Goal: Information Seeking & Learning: Learn about a topic

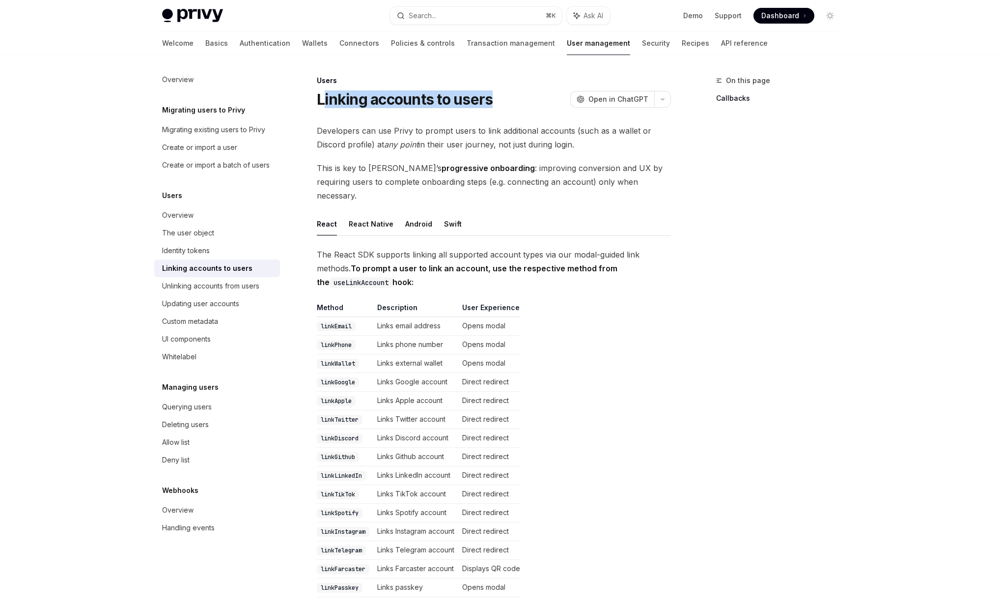
drag, startPoint x: 326, startPoint y: 99, endPoint x: 511, endPoint y: 99, distance: 185.2
click at [511, 99] on div "Linking accounts to users OpenAI Open in ChatGPT" at bounding box center [494, 99] width 354 height 18
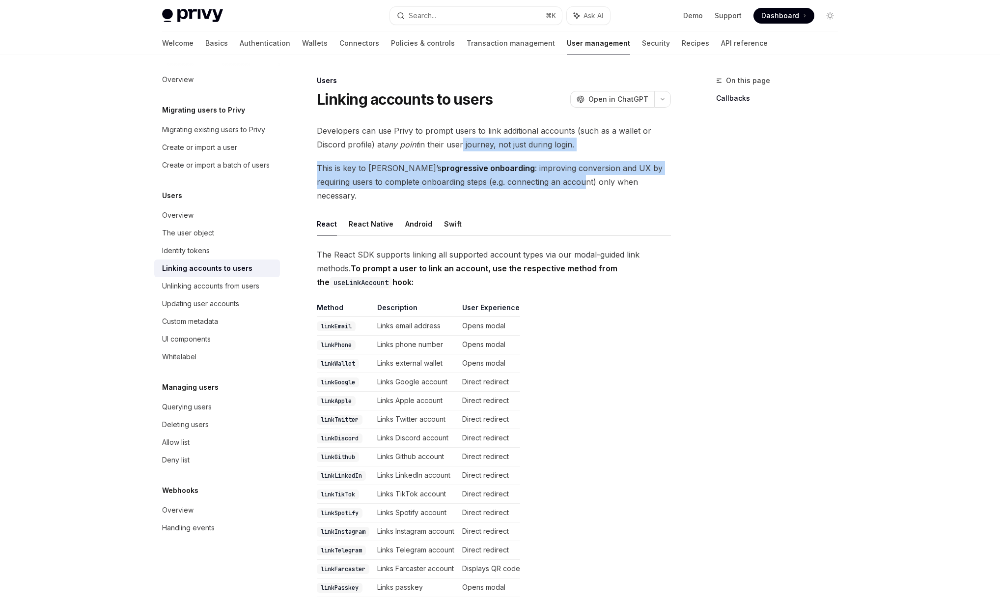
drag, startPoint x: 461, startPoint y: 141, endPoint x: 527, endPoint y: 179, distance: 76.3
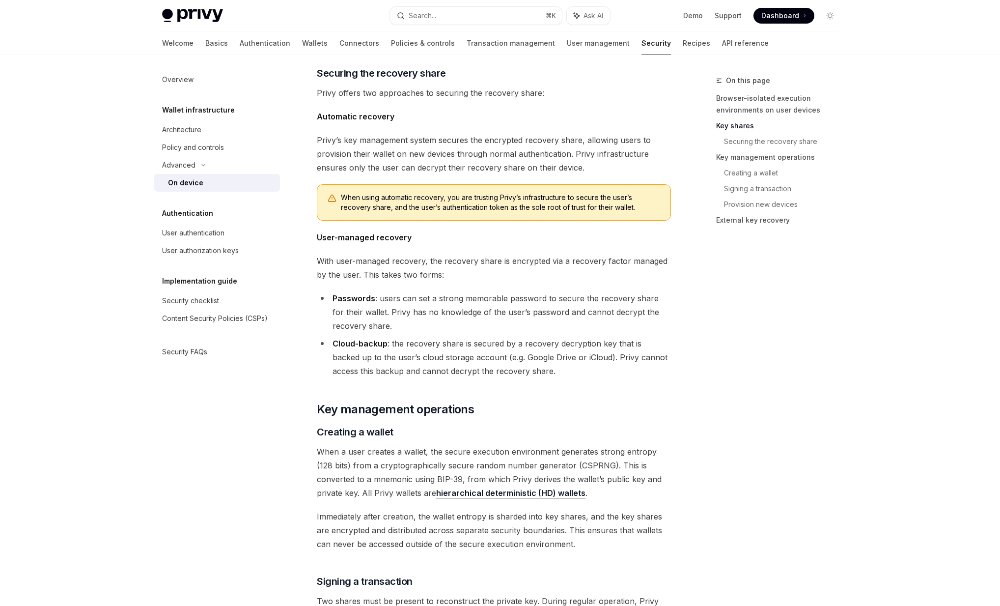
scroll to position [1239, 0]
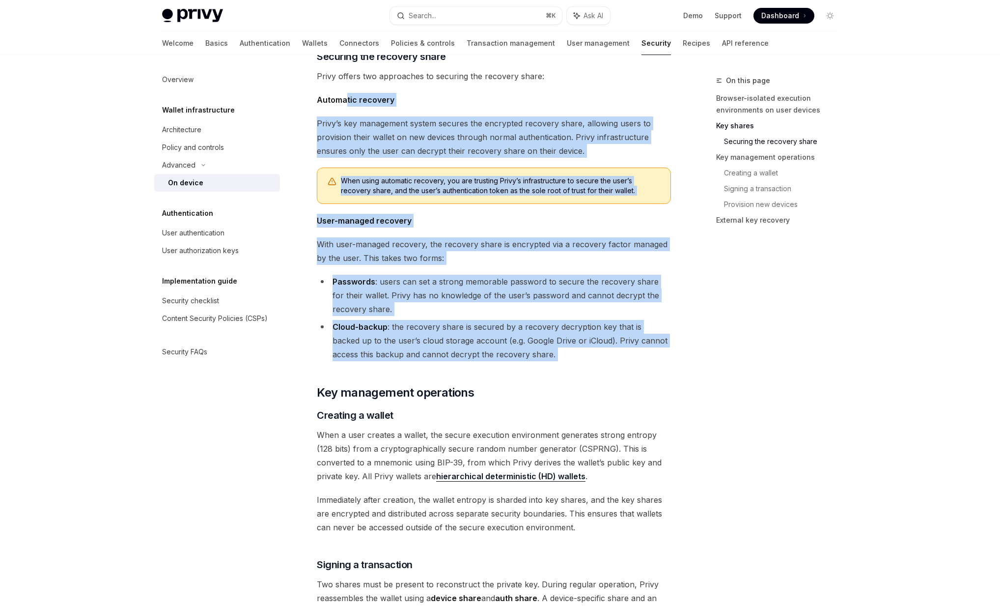
drag, startPoint x: 541, startPoint y: 371, endPoint x: 345, endPoint y: 104, distance: 331.7
click at [345, 104] on div "Privy’s security architecture leverages secure execution environments to protec…" at bounding box center [494, 319] width 354 height 2869
click at [345, 105] on span "Automatic recovery" at bounding box center [494, 100] width 354 height 14
drag, startPoint x: 345, startPoint y: 105, endPoint x: 513, endPoint y: 353, distance: 299.9
click at [513, 353] on div "Privy’s security architecture leverages secure execution environments to protec…" at bounding box center [494, 319] width 354 height 2869
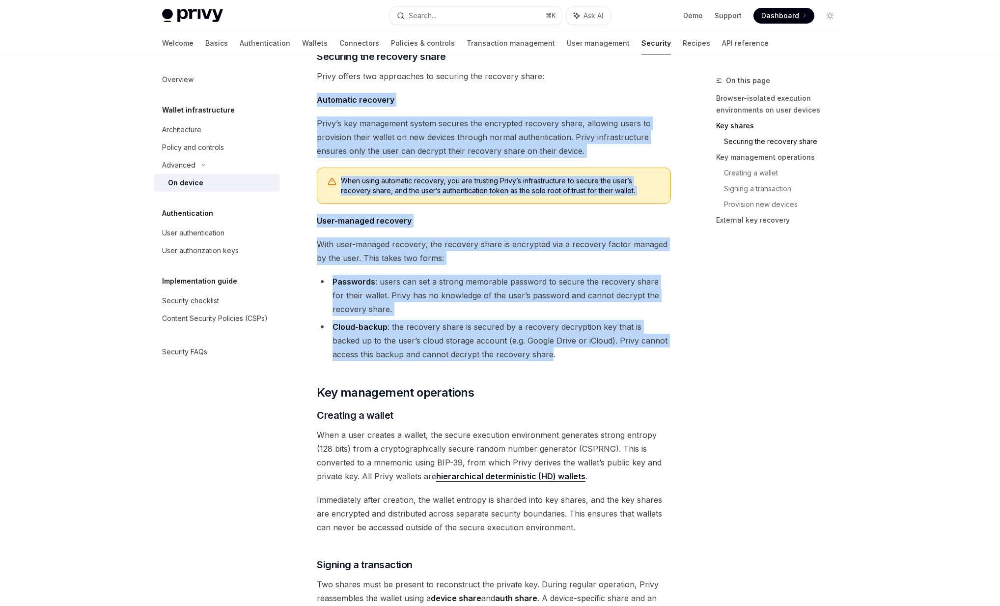
click at [513, 353] on li "Cloud-backup : the recovery share is secured by a recovery decryption key that …" at bounding box center [494, 340] width 354 height 41
drag, startPoint x: 513, startPoint y: 353, endPoint x: 355, endPoint y: 92, distance: 305.3
click at [355, 92] on div "Privy’s security architecture leverages secure execution environments to protec…" at bounding box center [494, 319] width 354 height 2869
click at [472, 257] on span "With user-managed recovery, the recovery share is encrypted via a recovery fact…" at bounding box center [494, 251] width 354 height 28
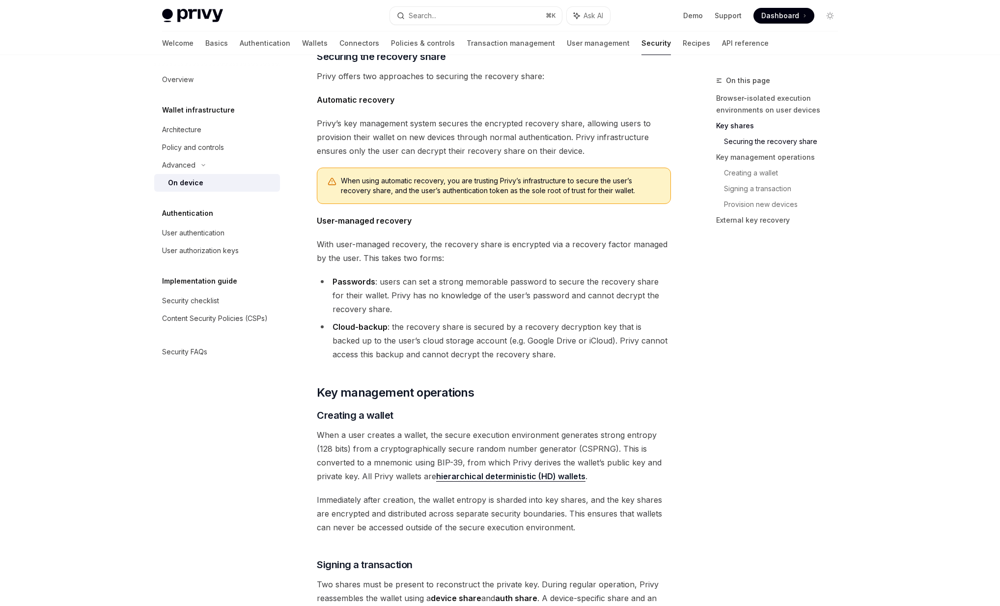
click at [586, 368] on div "Privy’s security architecture leverages secure execution environments to protec…" at bounding box center [494, 319] width 354 height 2869
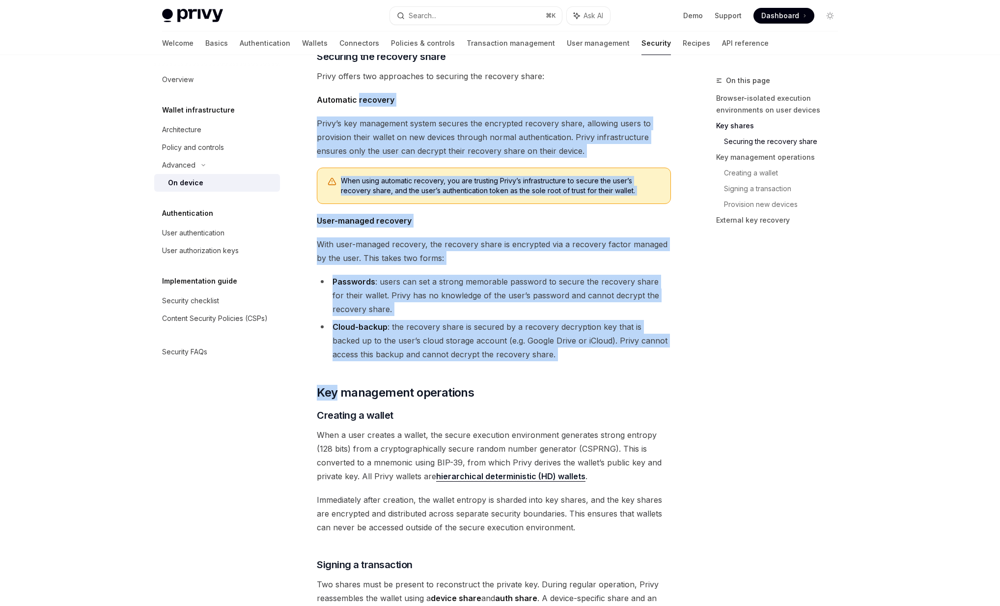
drag, startPoint x: 586, startPoint y: 368, endPoint x: 367, endPoint y: 94, distance: 351.2
click at [367, 94] on div "Privy’s security architecture leverages secure execution environments to protec…" at bounding box center [494, 319] width 354 height 2869
click at [367, 94] on span "Automatic recovery" at bounding box center [494, 100] width 354 height 14
